Goal: Task Accomplishment & Management: Use online tool/utility

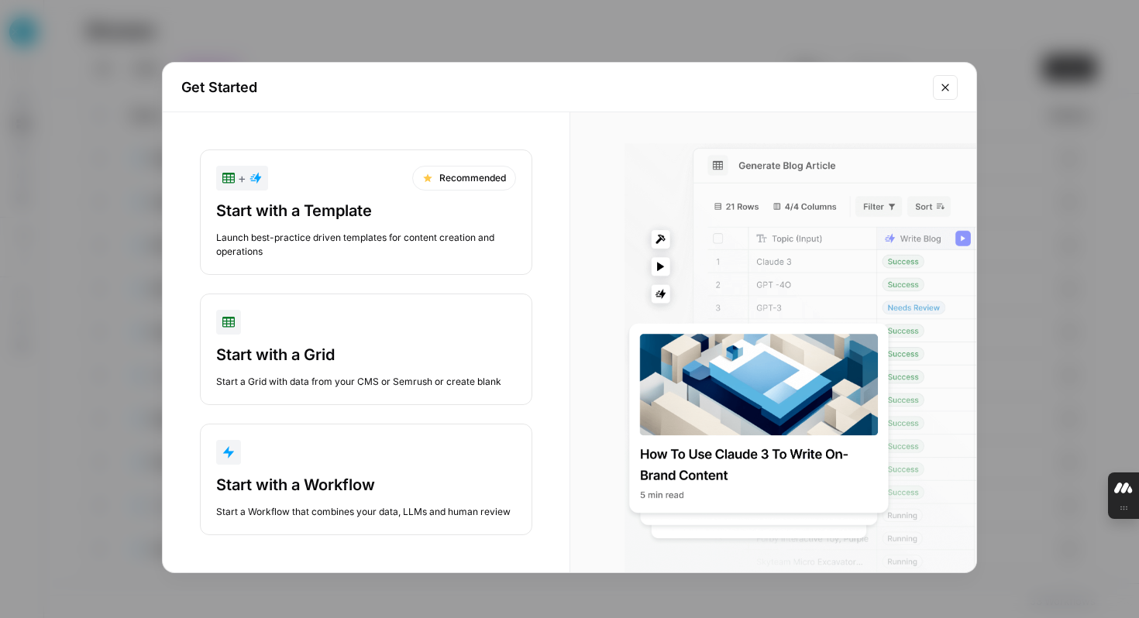
click at [940, 88] on icon "Close modal" at bounding box center [945, 87] width 12 height 12
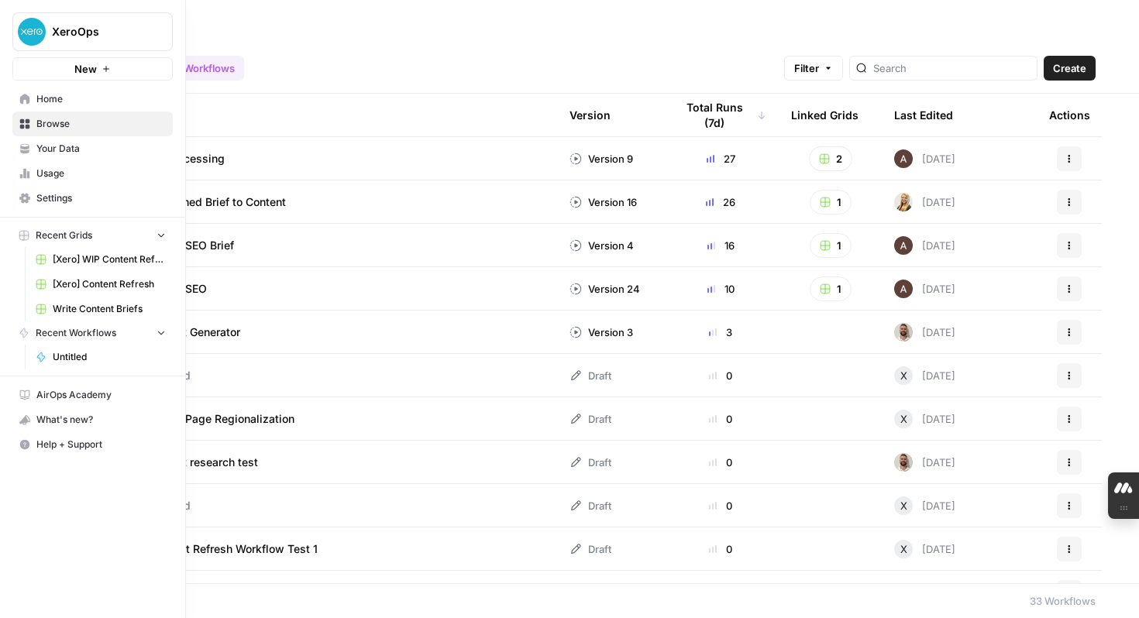
click at [53, 32] on span "XeroOps" at bounding box center [99, 31] width 94 height 15
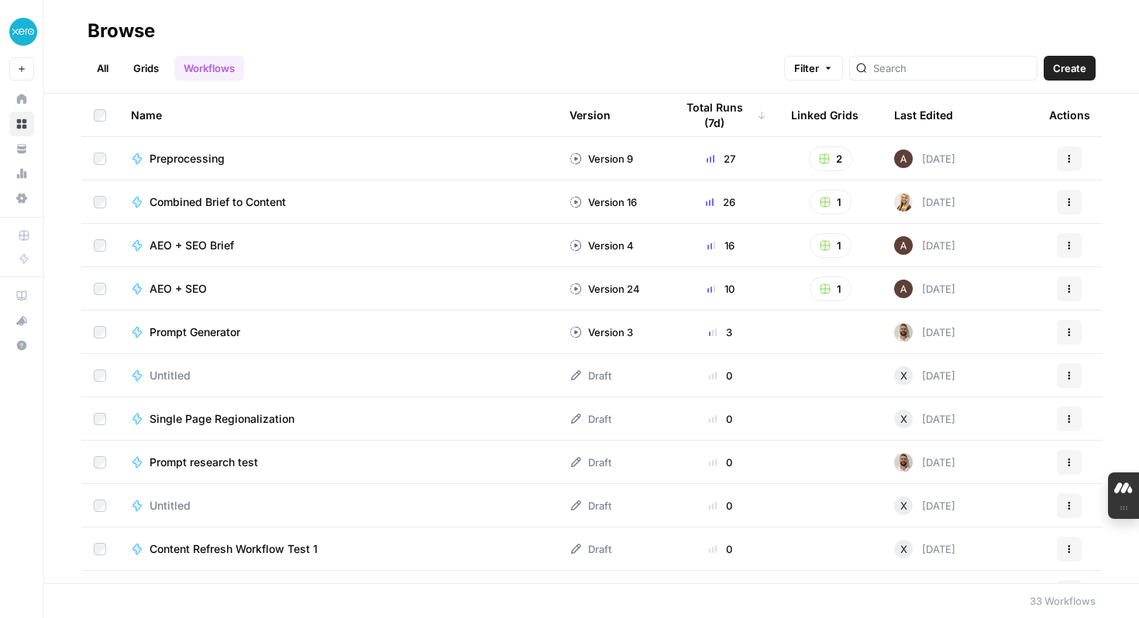
click at [477, 52] on div "All Grids Workflows Filter Create" at bounding box center [592, 61] width 1008 height 37
click at [1077, 70] on span "Create" at bounding box center [1069, 67] width 33 height 15
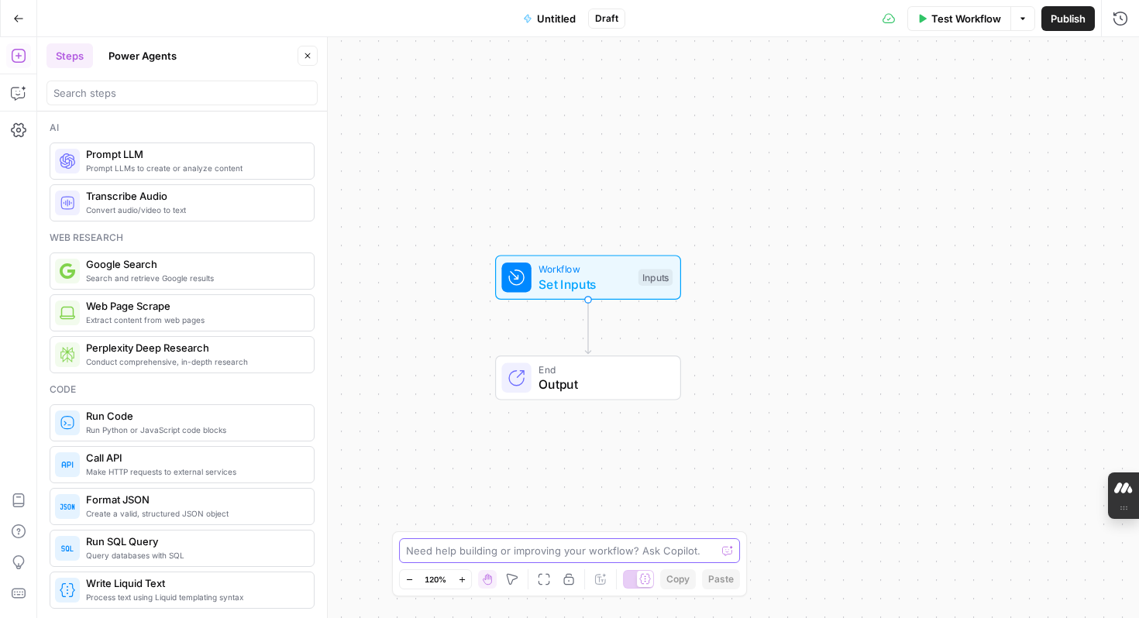
click at [591, 552] on textarea at bounding box center [561, 550] width 310 height 15
type textarea "build a work flow for google ads paid search ad copy testing"
click at [727, 550] on icon "submit" at bounding box center [727, 550] width 9 height 9
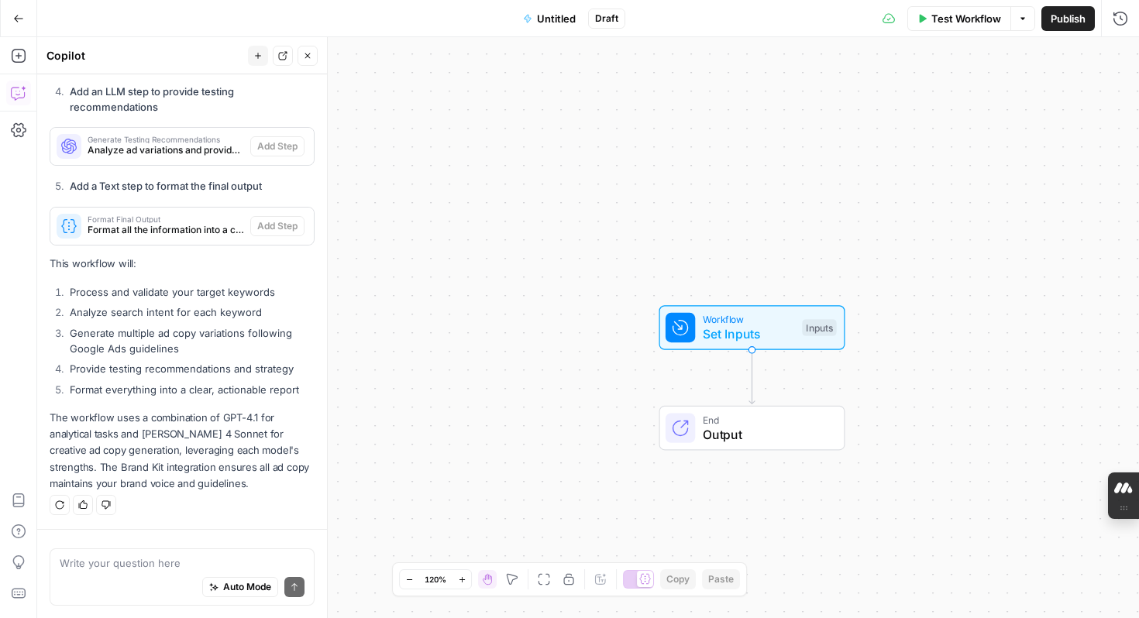
scroll to position [1046, 0]
click at [19, 15] on icon "button" at bounding box center [18, 18] width 11 height 11
